Goal: Task Accomplishment & Management: Use online tool/utility

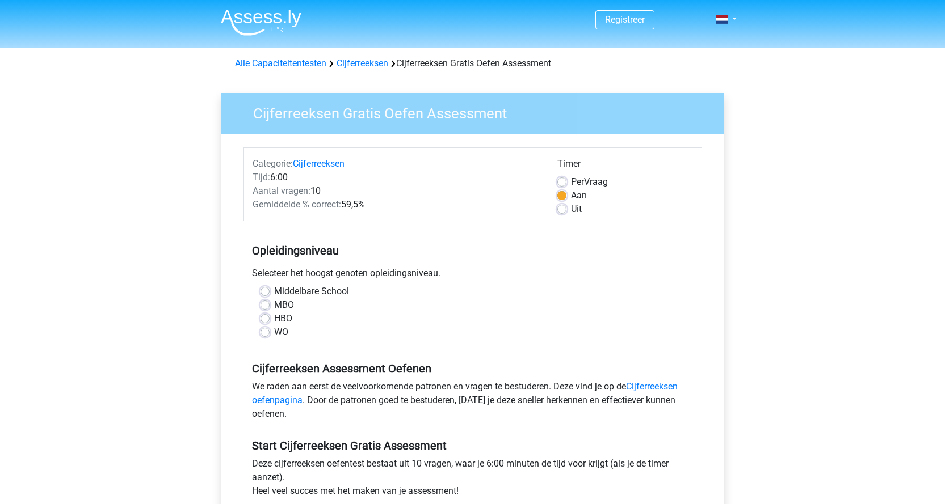
click at [562, 175] on div "Timer Per Vraag Aan Uit" at bounding box center [625, 186] width 153 height 59
click at [571, 186] on span "Per" at bounding box center [577, 181] width 13 height 11
click at [566, 186] on input "Per Vraag" at bounding box center [561, 180] width 9 height 11
radio input "true"
click at [270, 304] on div "MBO" at bounding box center [472, 305] width 424 height 14
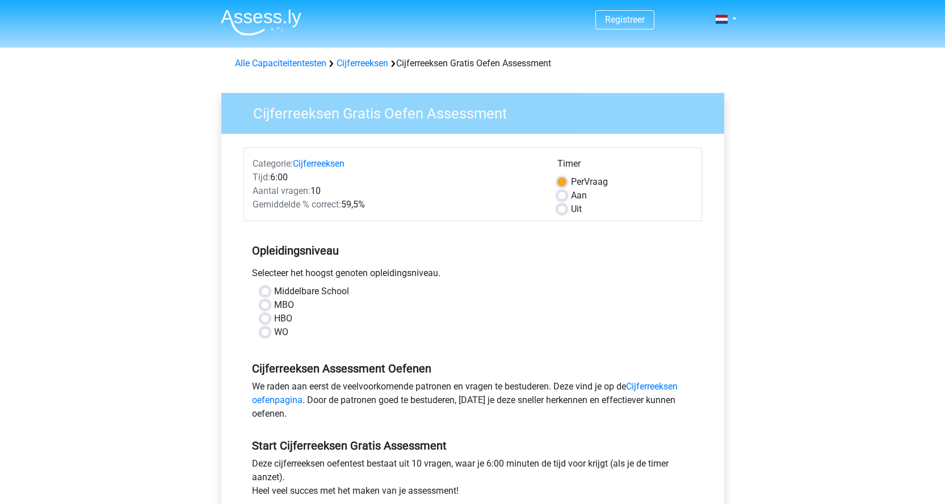
click at [274, 302] on label "MBO" at bounding box center [284, 305] width 20 height 14
click at [265, 302] on input "MBO" at bounding box center [264, 303] width 9 height 11
radio input "true"
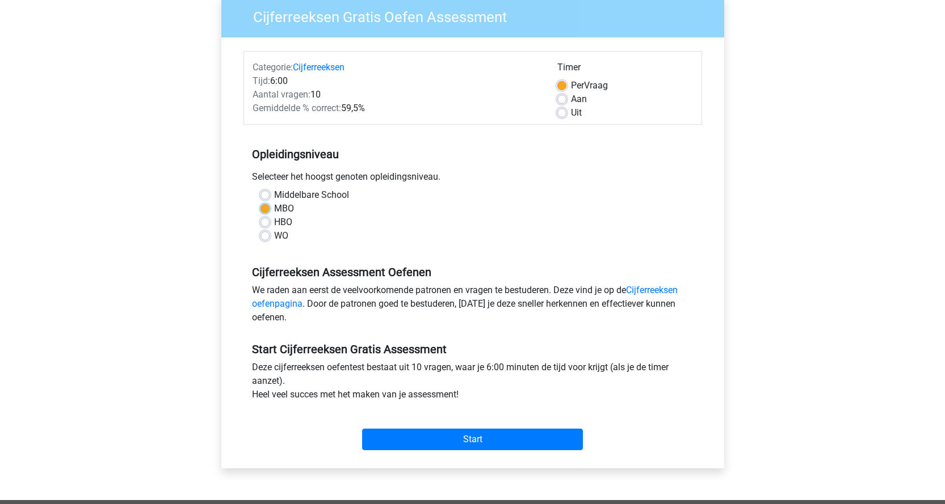
scroll to position [227, 0]
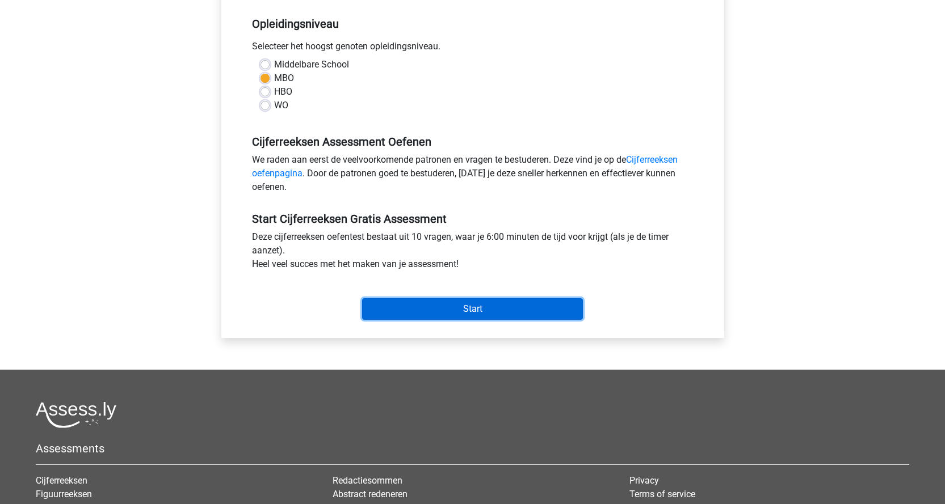
click at [452, 304] on input "Start" at bounding box center [472, 309] width 221 height 22
